Goal: Check status: Check status

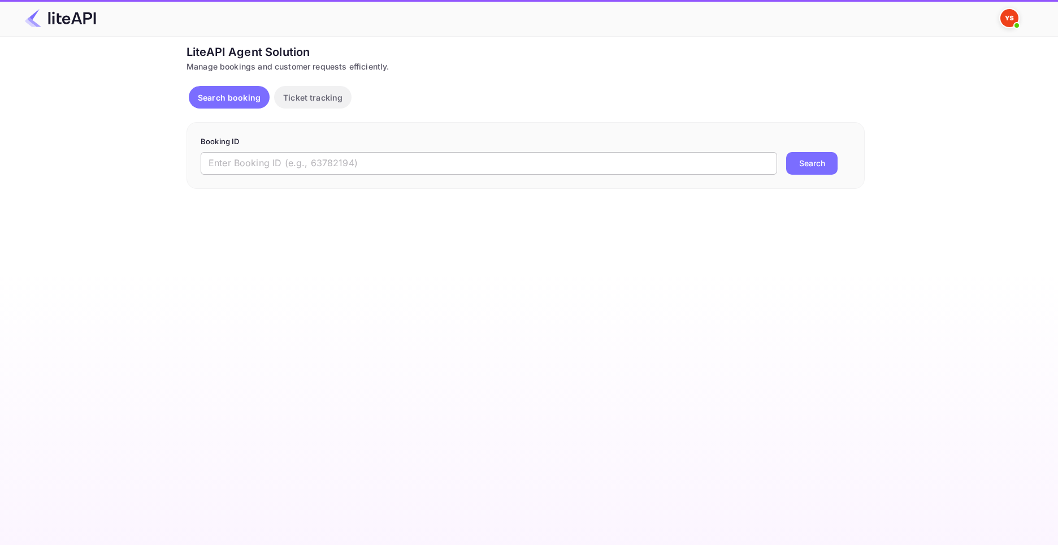
click at [487, 164] on input "text" at bounding box center [489, 163] width 576 height 23
paste input "8839182"
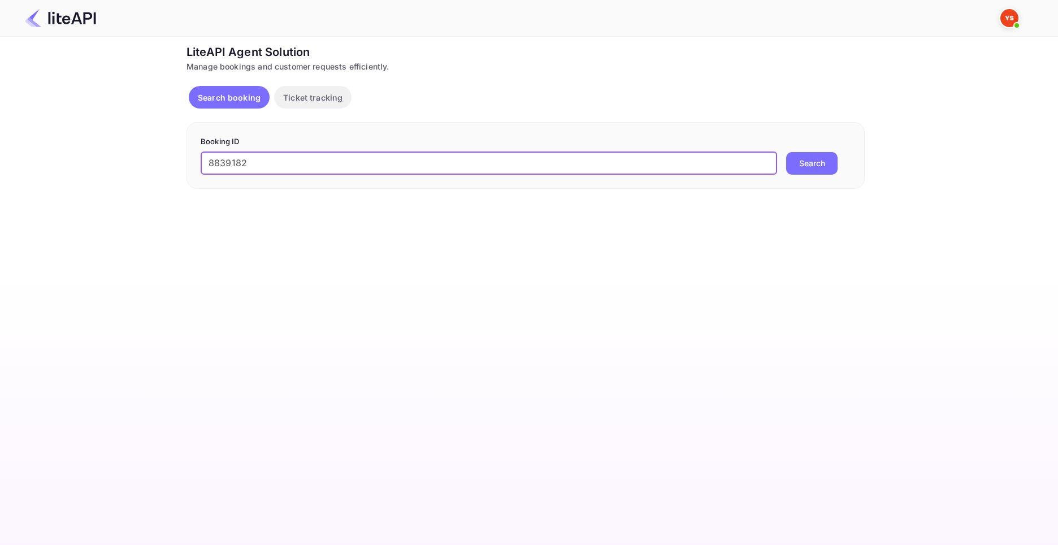
type input "8839182"
click at [786, 152] on button "Search" at bounding box center [811, 163] width 51 height 23
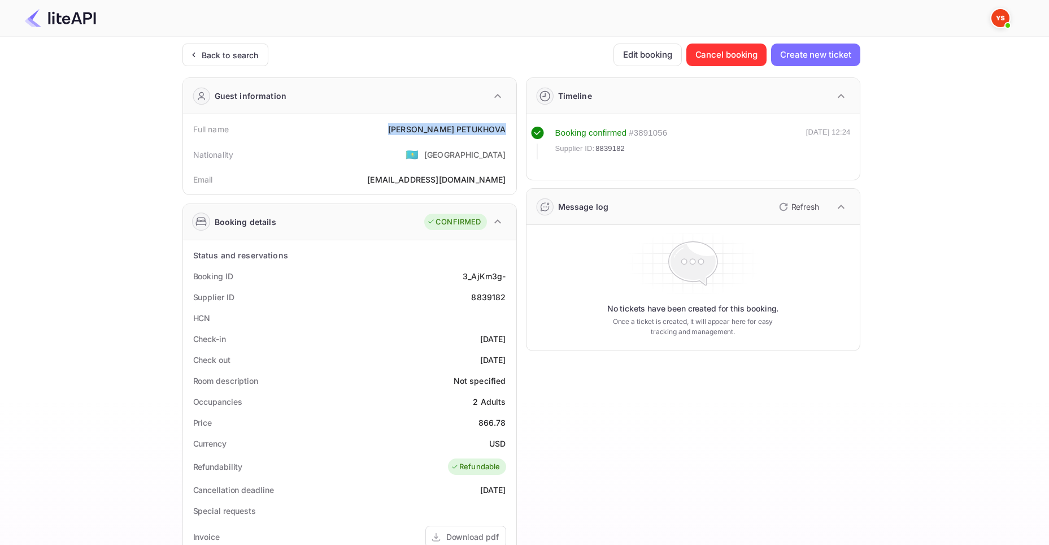
drag, startPoint x: 411, startPoint y: 129, endPoint x: 511, endPoint y: 130, distance: 100.0
click at [511, 130] on div "Full name [PERSON_NAME]" at bounding box center [350, 129] width 324 height 21
copy div "[PERSON_NAME]"
drag, startPoint x: 478, startPoint y: 419, endPoint x: 507, endPoint y: 424, distance: 29.3
click at [507, 424] on div "Price 866.78" at bounding box center [350, 422] width 324 height 21
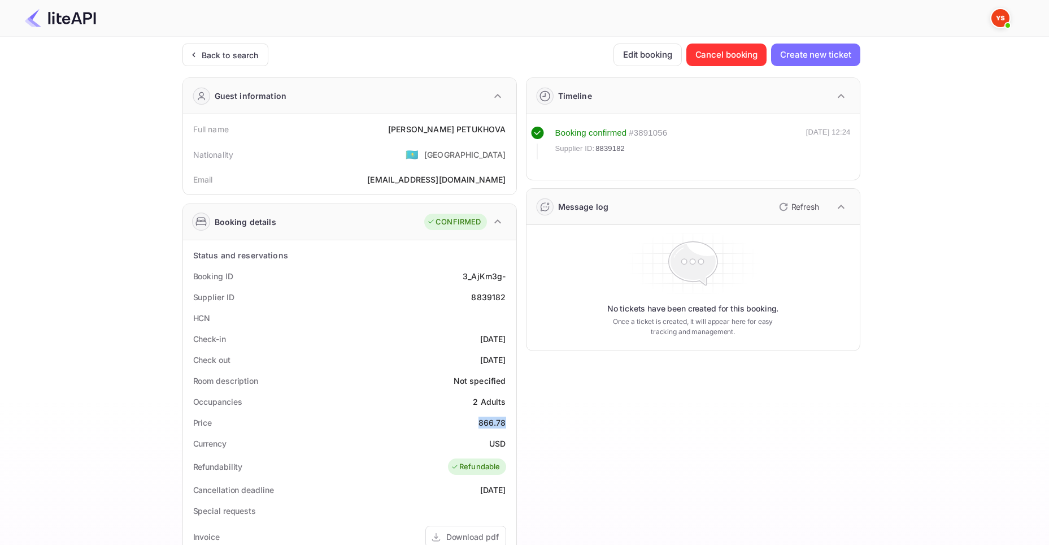
copy div "866.78"
drag, startPoint x: 488, startPoint y: 441, endPoint x: 504, endPoint y: 445, distance: 16.3
click at [504, 445] on div "Currency USD" at bounding box center [350, 443] width 324 height 21
copy div "USD"
